Goal: Register for event/course

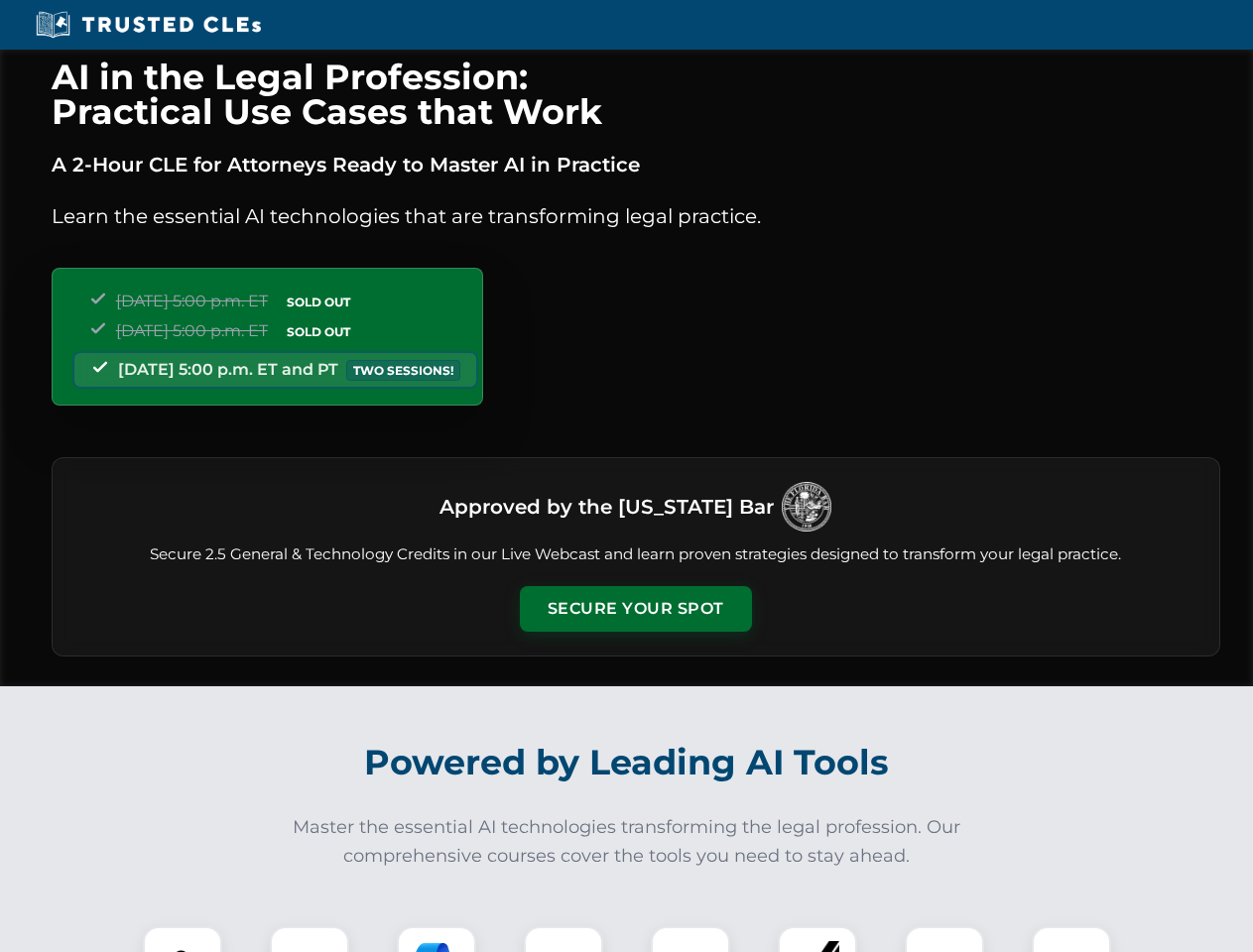
click at [635, 609] on button "Secure Your Spot" at bounding box center [636, 609] width 232 height 46
